Goal: Find specific page/section: Find specific page/section

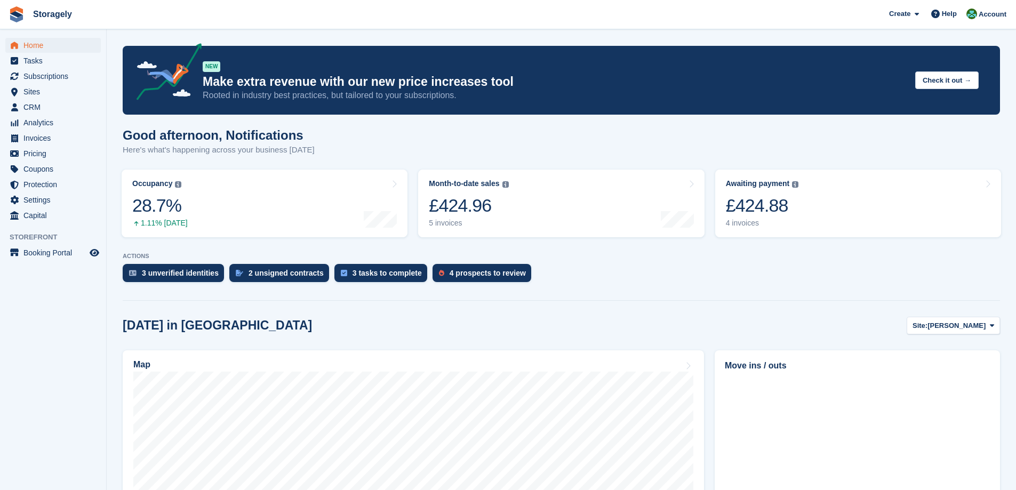
click at [412, 202] on turbo-frame "Occupancy The percentage of all currently allocated units in terms of area. Inc…" at bounding box center [264, 203] width 296 height 78
click at [765, 214] on div "£424.88" at bounding box center [762, 206] width 73 height 22
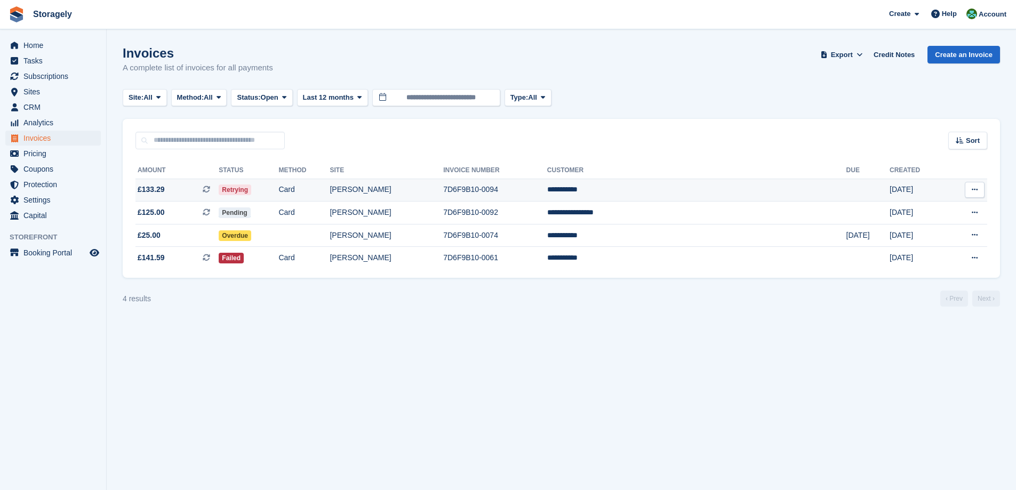
click at [329, 192] on td "Card" at bounding box center [303, 190] width 51 height 23
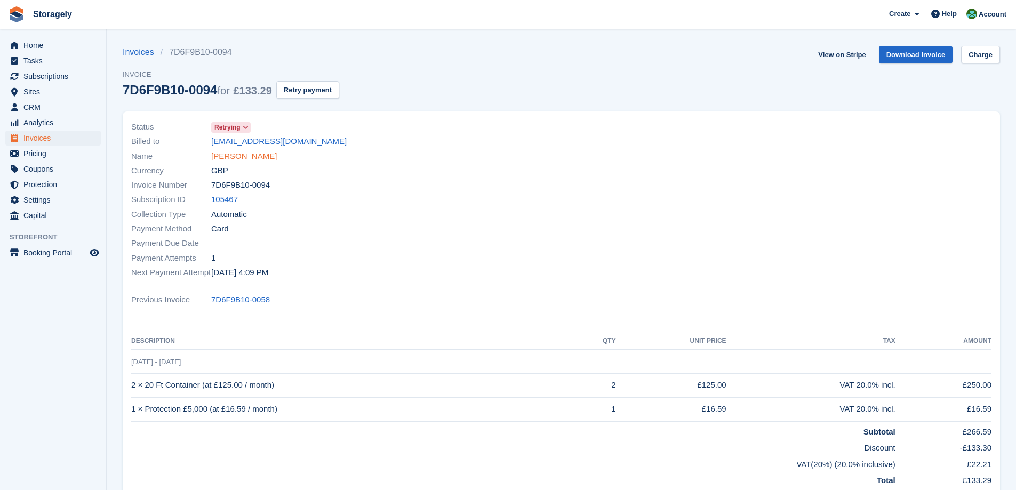
click at [243, 157] on link "[PERSON_NAME]" at bounding box center [244, 156] width 66 height 12
